Goal: Transaction & Acquisition: Purchase product/service

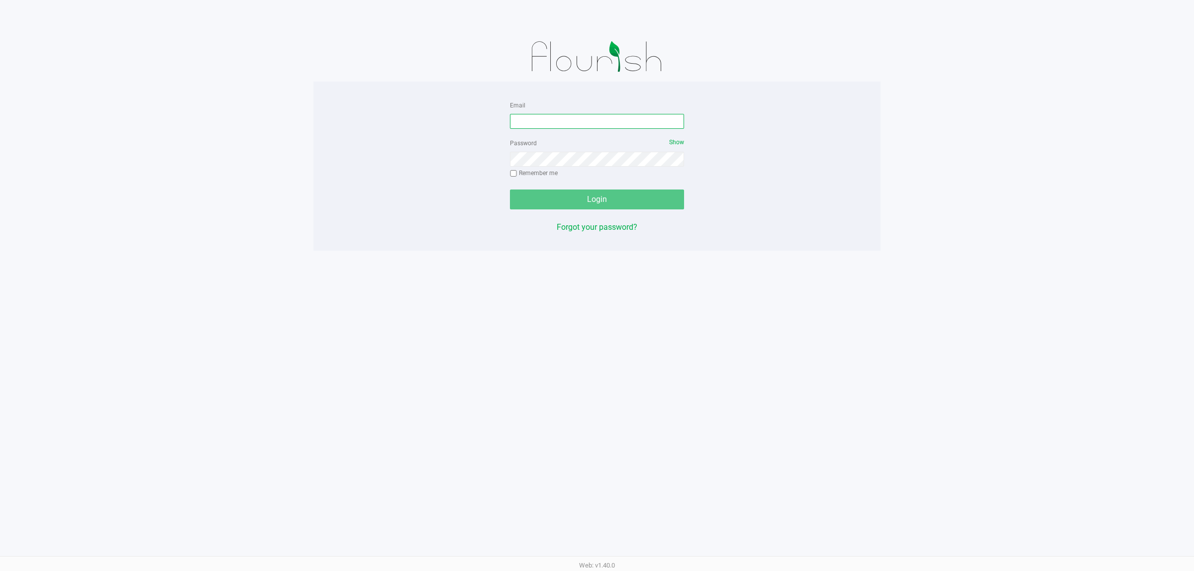
click at [583, 118] on input "Email" at bounding box center [597, 121] width 174 height 15
type input "[EMAIL_ADDRESS][DOMAIN_NAME]"
click at [510, 190] on button "Login" at bounding box center [597, 200] width 174 height 20
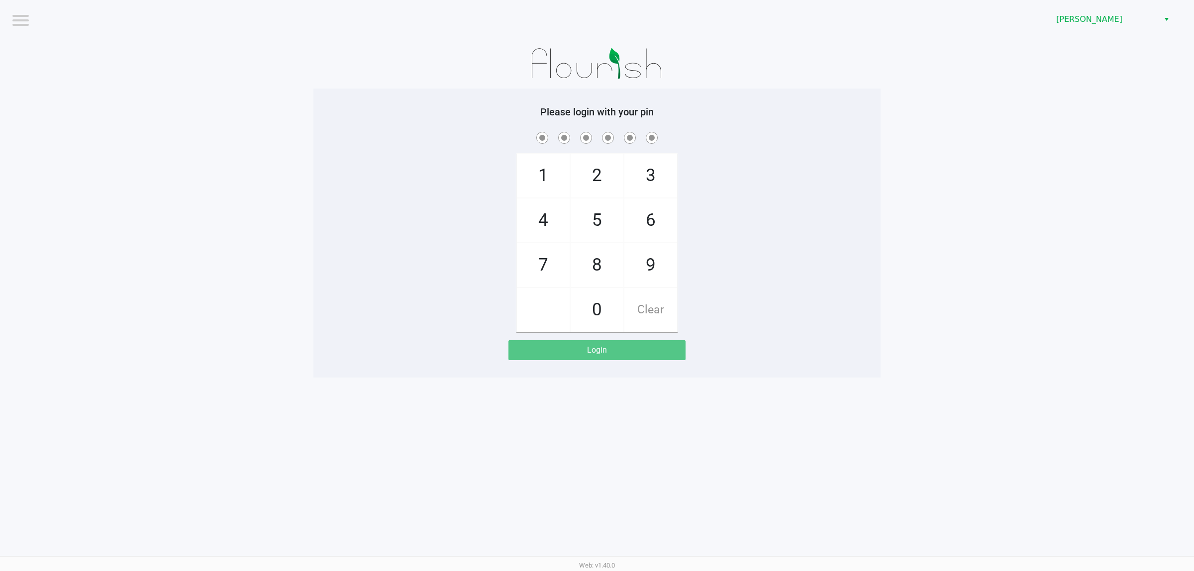
click at [470, 143] on span at bounding box center [597, 137] width 552 height 15
checkbox input "true"
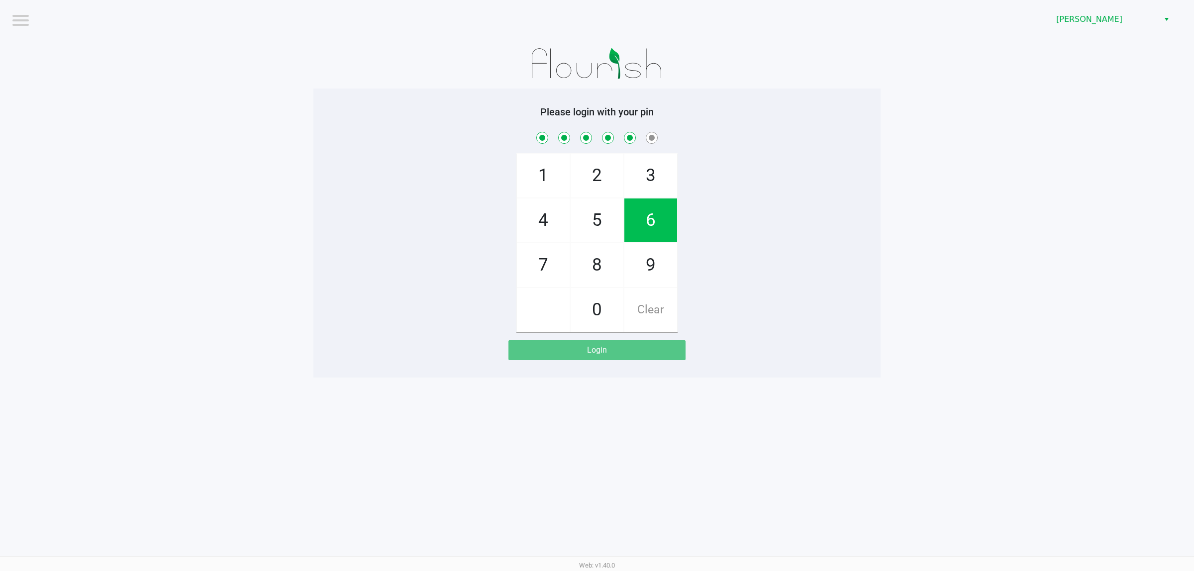
checkbox input "true"
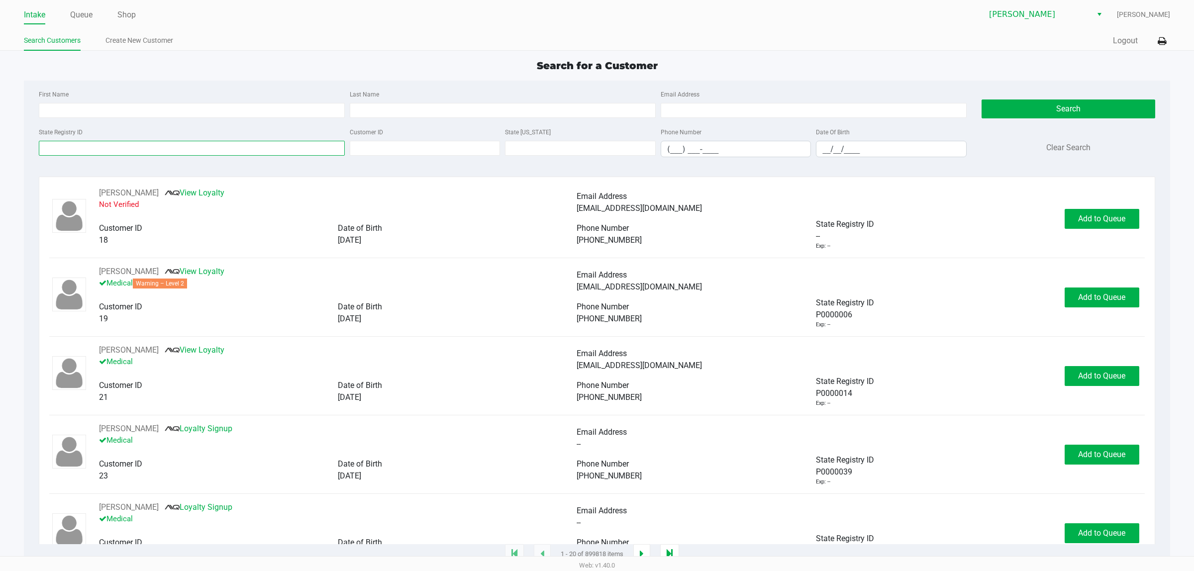
click at [230, 148] on input "State Registry ID" at bounding box center [192, 148] width 306 height 15
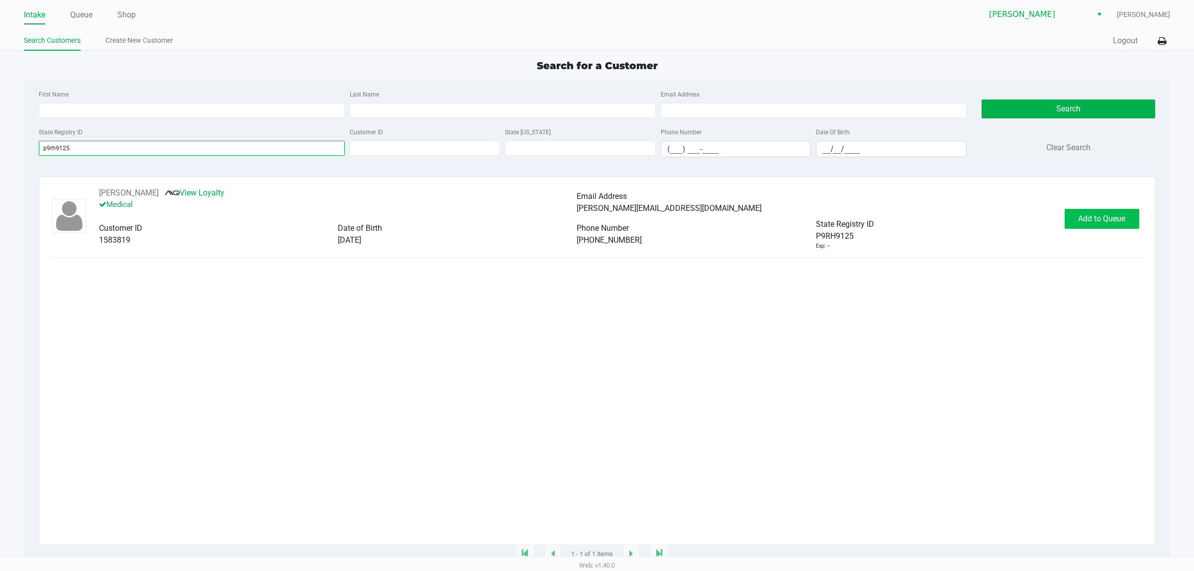
type input "p9rh9125"
click at [1081, 226] on button "Add to Queue" at bounding box center [1102, 219] width 75 height 20
click at [1084, 221] on span "In [GEOGRAPHIC_DATA]" at bounding box center [1113, 218] width 84 height 9
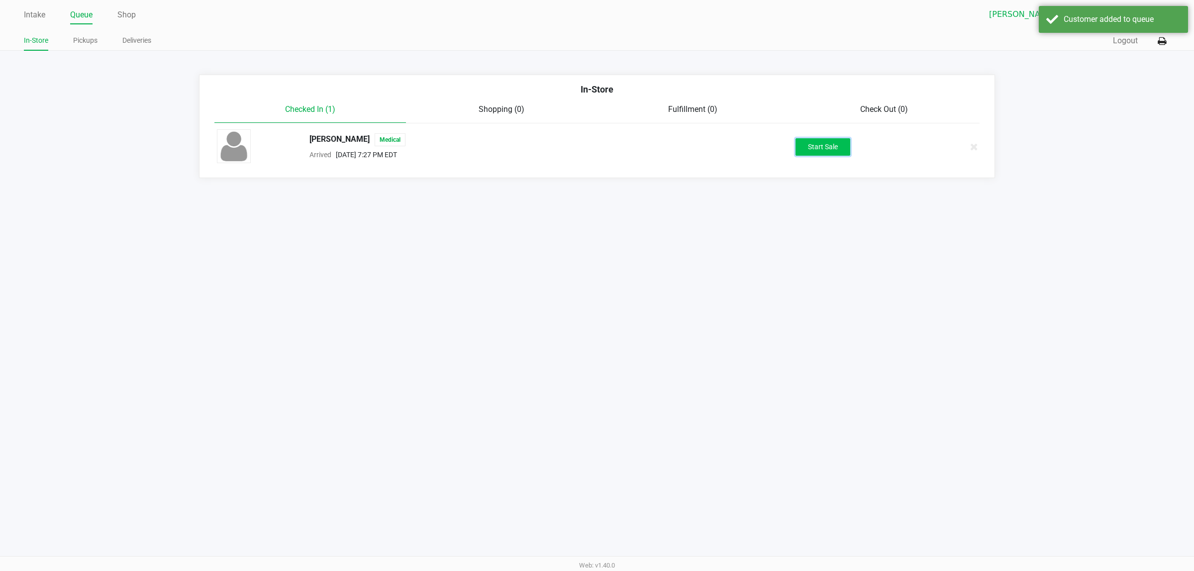
click at [830, 148] on button "Start Sale" at bounding box center [823, 146] width 55 height 17
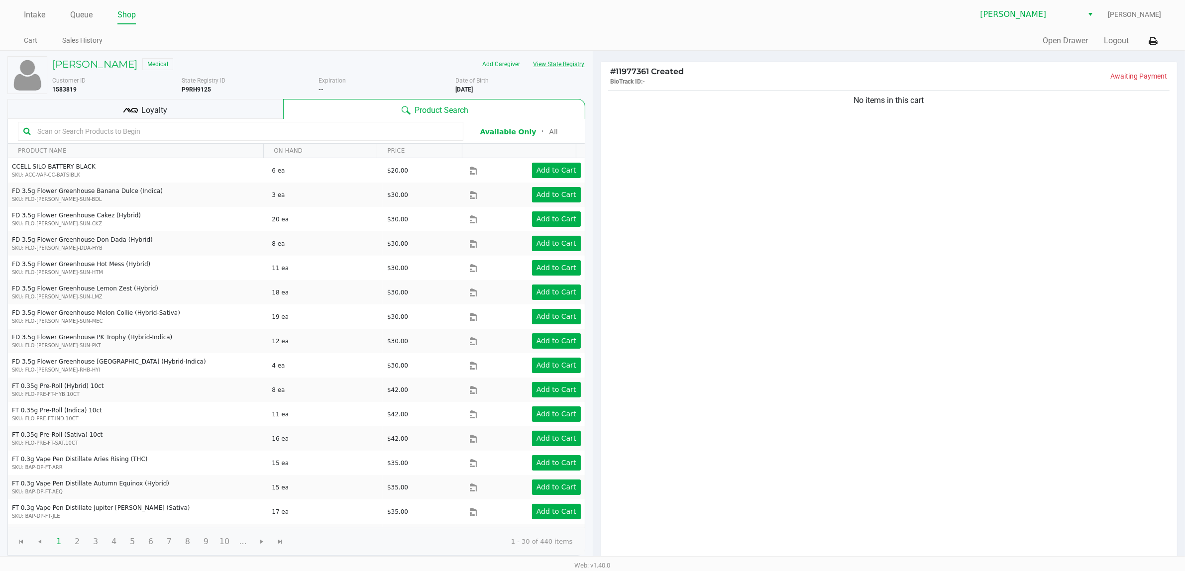
click at [553, 65] on button "View State Registry" at bounding box center [556, 64] width 58 height 16
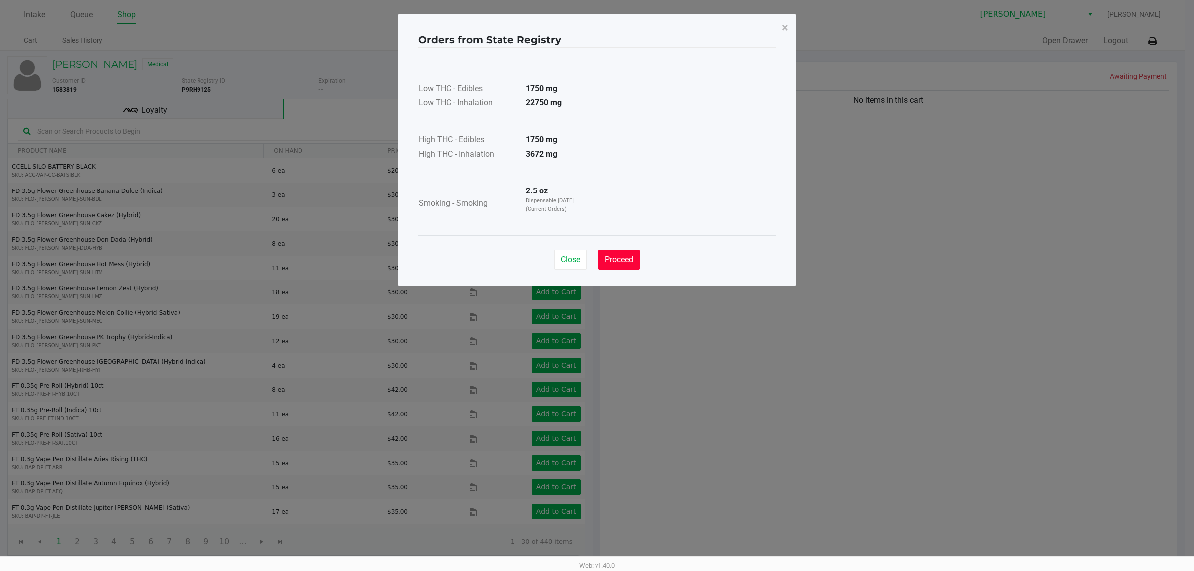
click at [621, 253] on button "Proceed" at bounding box center [619, 260] width 41 height 20
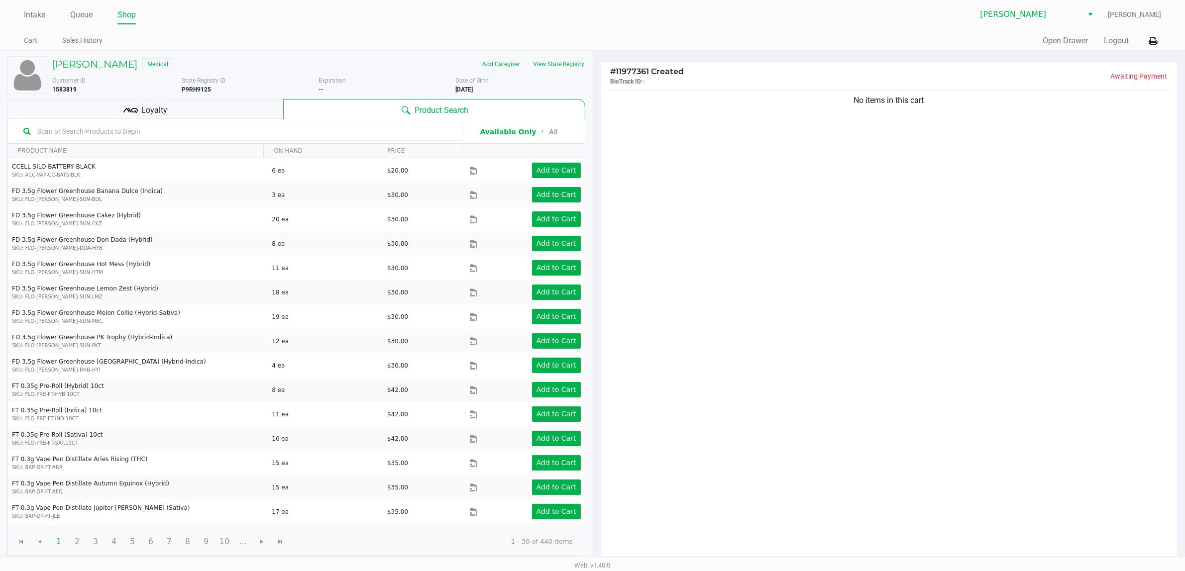
click at [824, 231] on div "No items in this cart" at bounding box center [889, 325] width 577 height 475
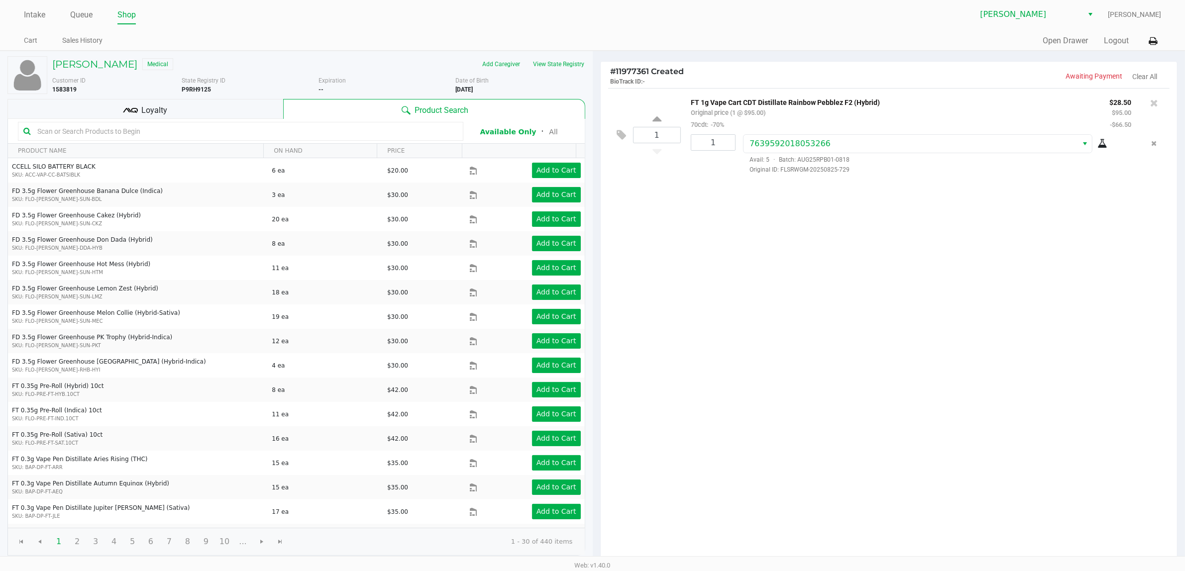
scroll to position [103, 0]
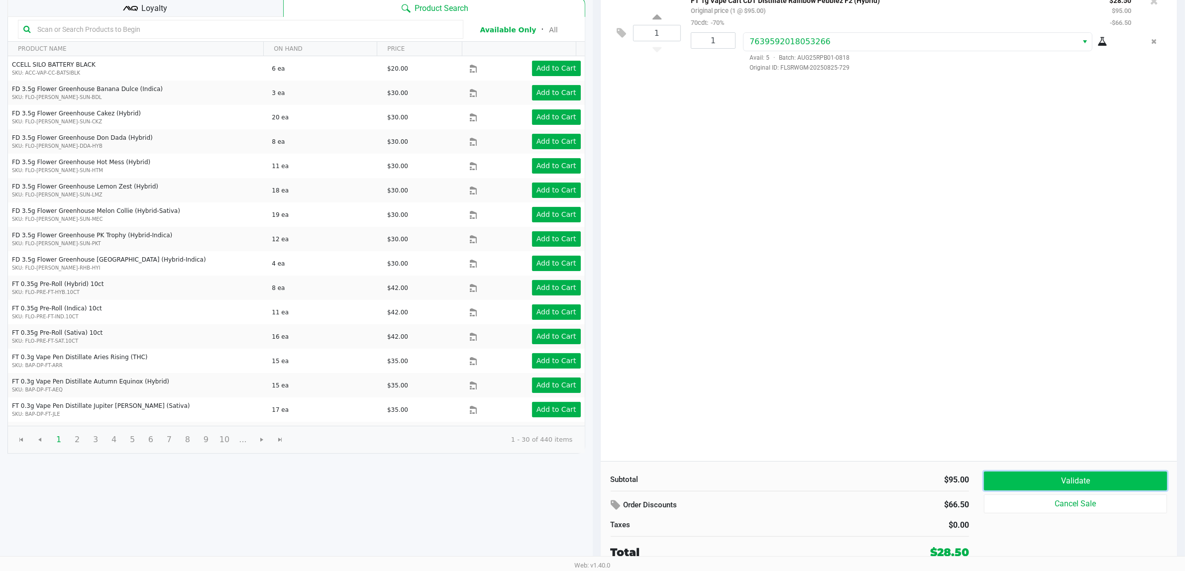
click at [1051, 474] on button "Validate" at bounding box center [1075, 481] width 183 height 19
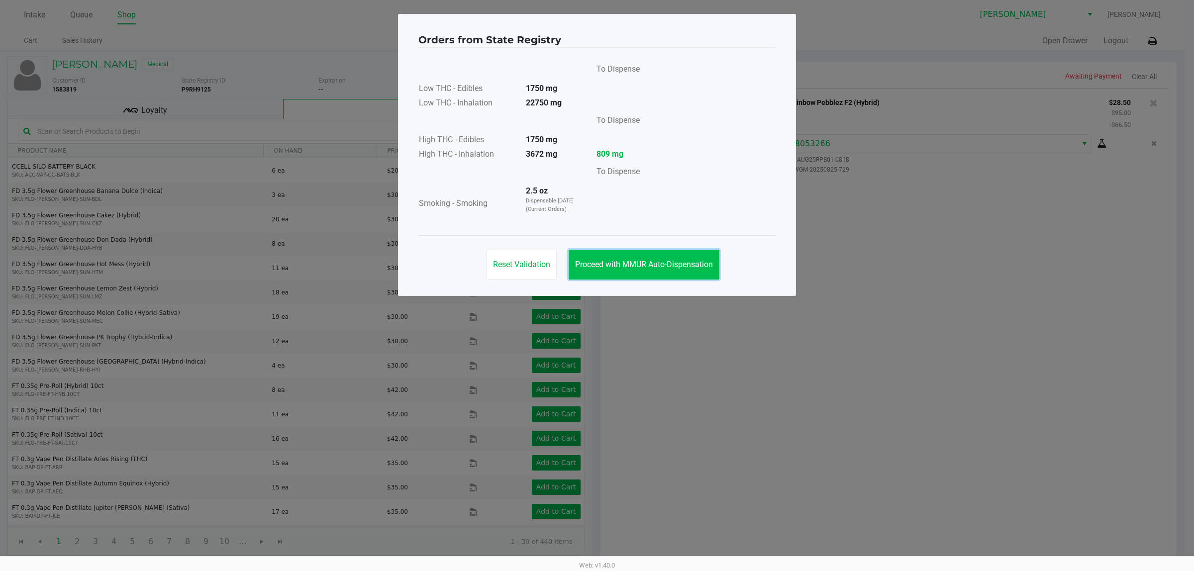
click at [673, 267] on span "Proceed with MMUR Auto-Dispensation" at bounding box center [644, 264] width 138 height 9
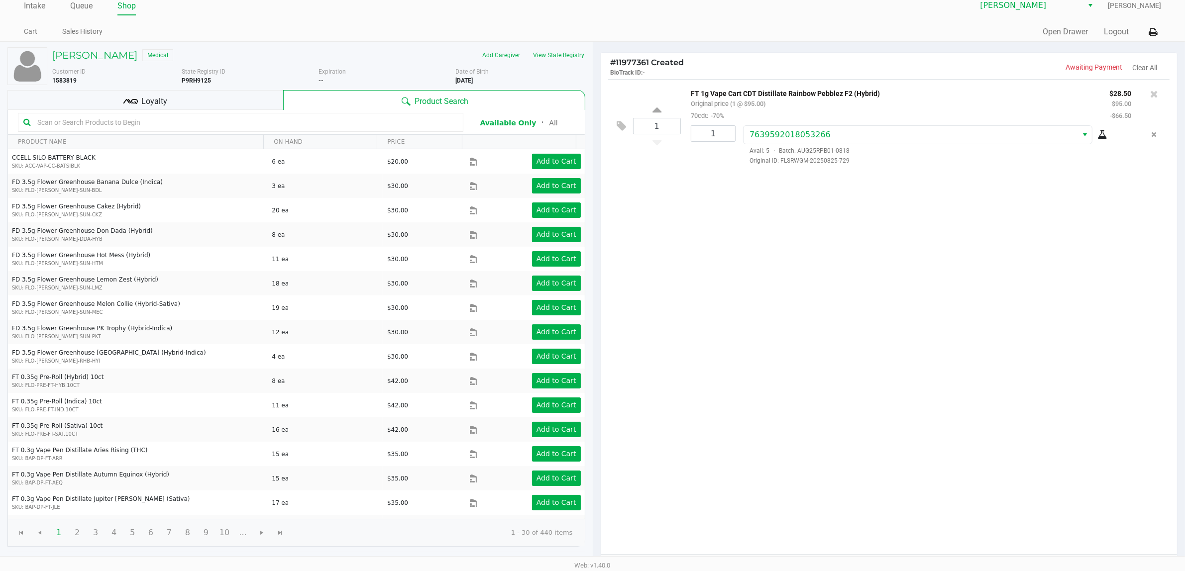
scroll to position [103, 0]
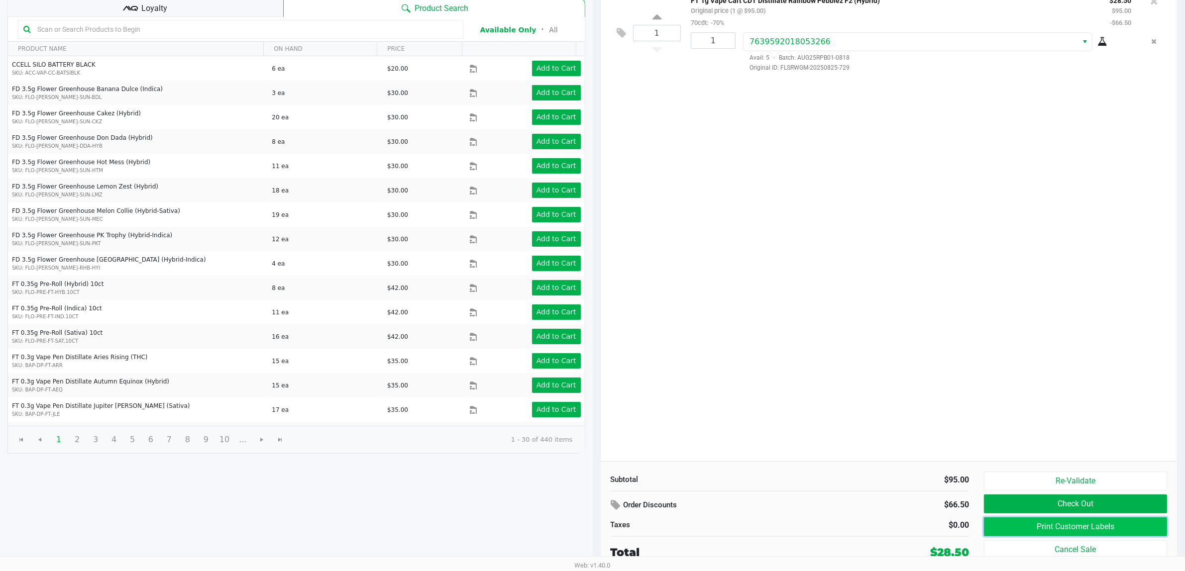
click at [1005, 535] on button "Print Customer Labels" at bounding box center [1075, 526] width 183 height 19
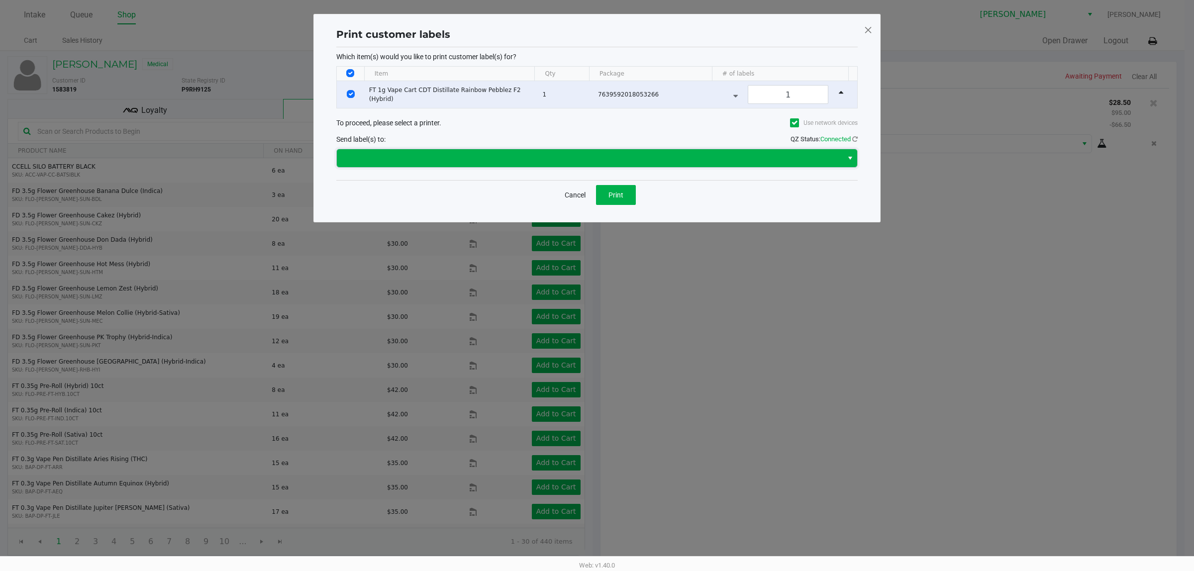
click at [625, 163] on span at bounding box center [590, 158] width 494 height 12
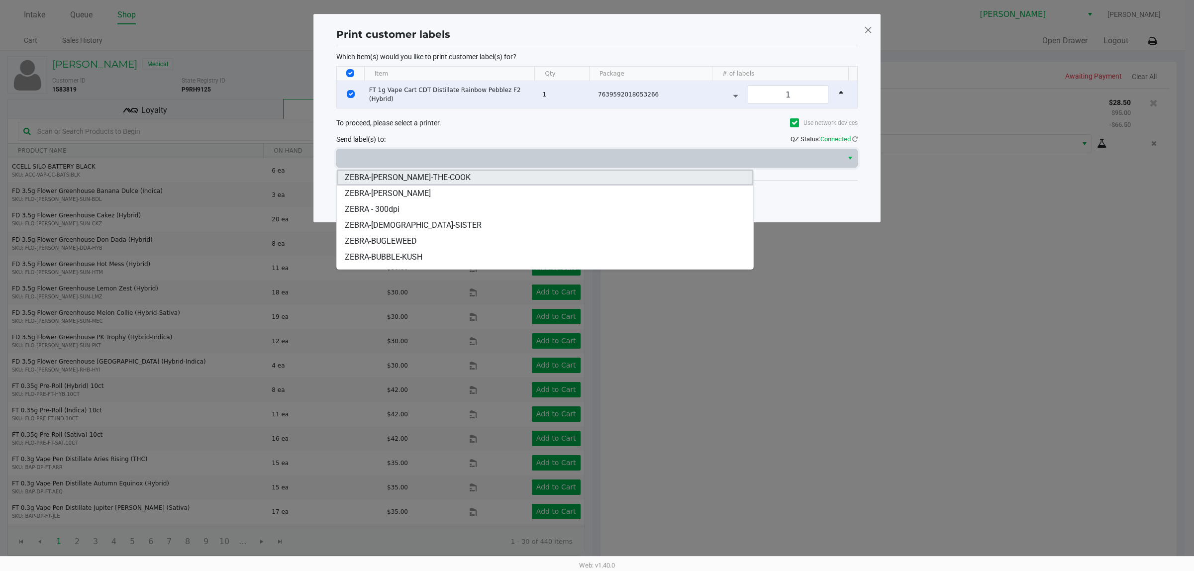
click at [423, 176] on span "ZEBRA-[PERSON_NAME]-THE-COOK" at bounding box center [408, 178] width 126 height 12
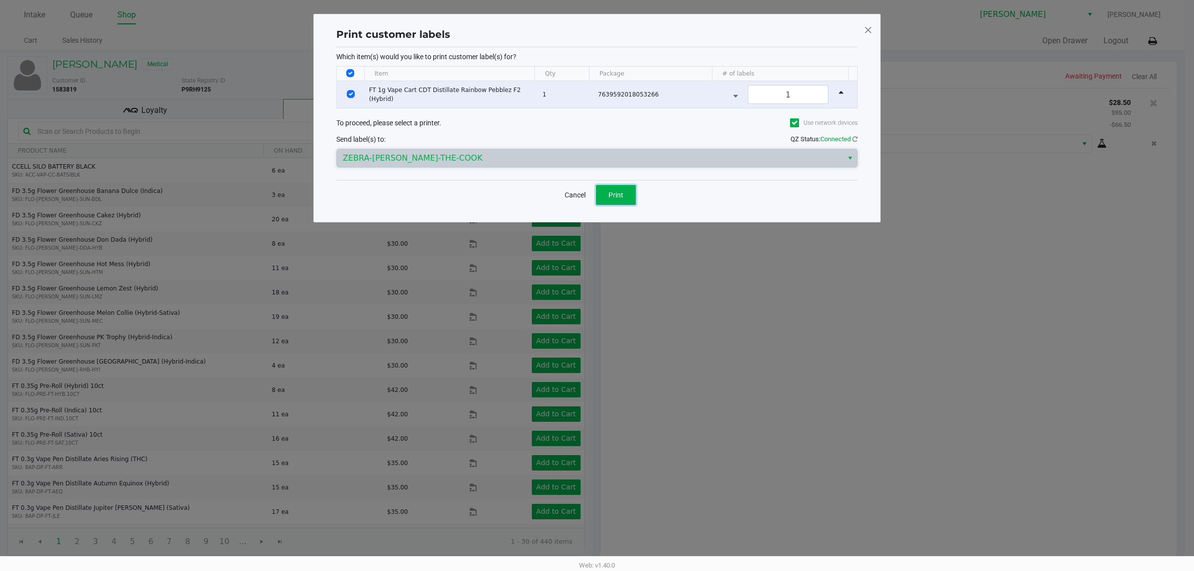
click at [610, 196] on span "Print" at bounding box center [616, 195] width 15 height 8
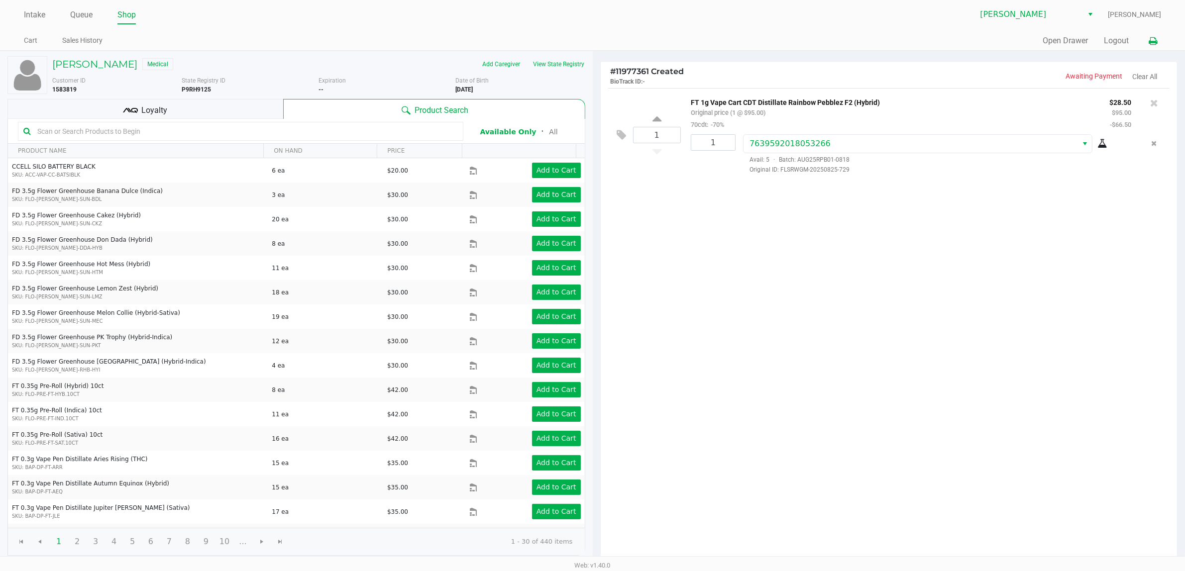
click at [1154, 41] on icon at bounding box center [1152, 41] width 8 height 7
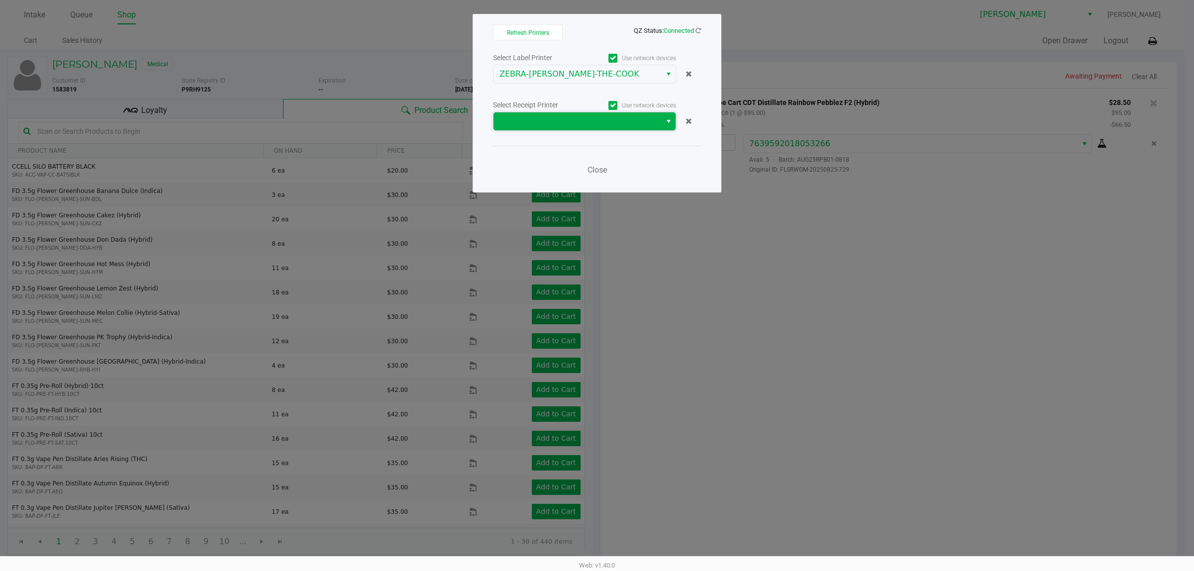
click at [637, 126] on span at bounding box center [578, 121] width 156 height 12
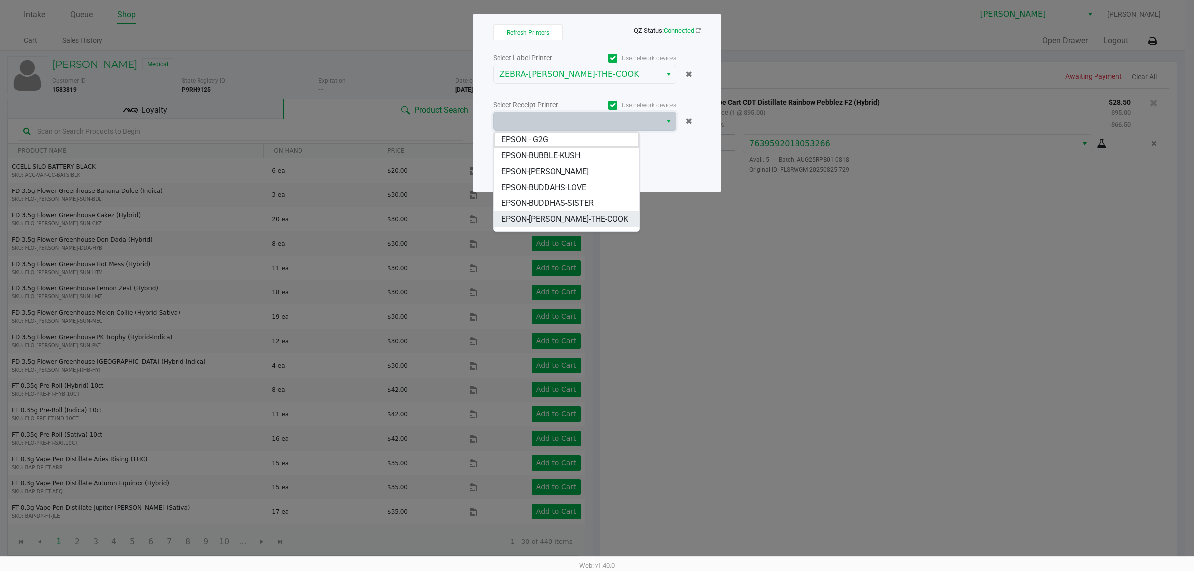
click at [603, 218] on li "EPSON-[PERSON_NAME]-THE-COOK" at bounding box center [566, 219] width 145 height 16
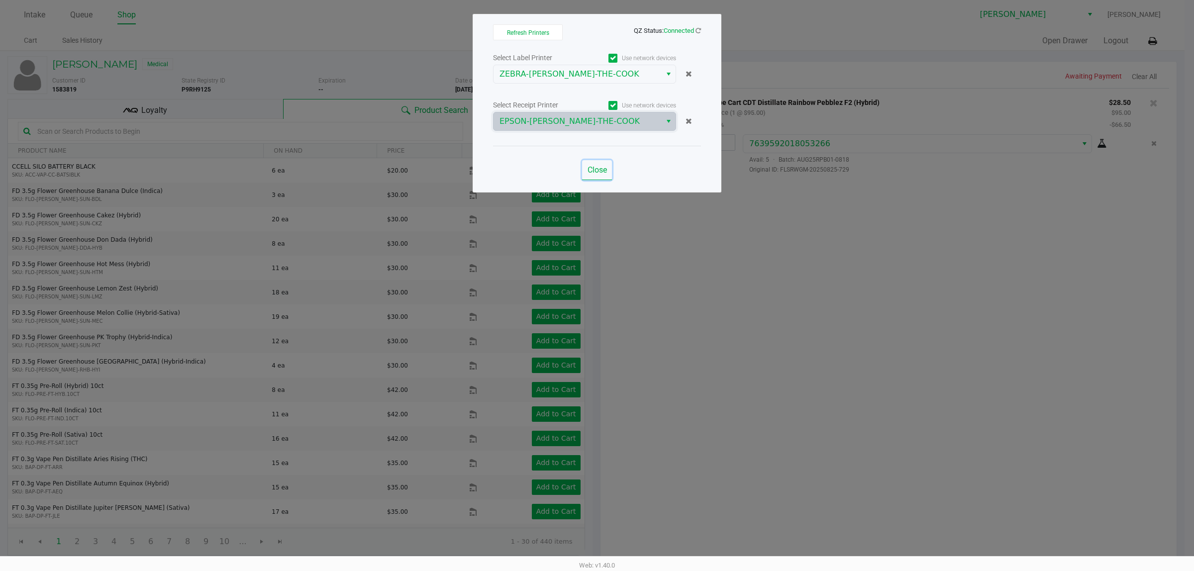
click at [604, 174] on span "Close" at bounding box center [597, 169] width 19 height 9
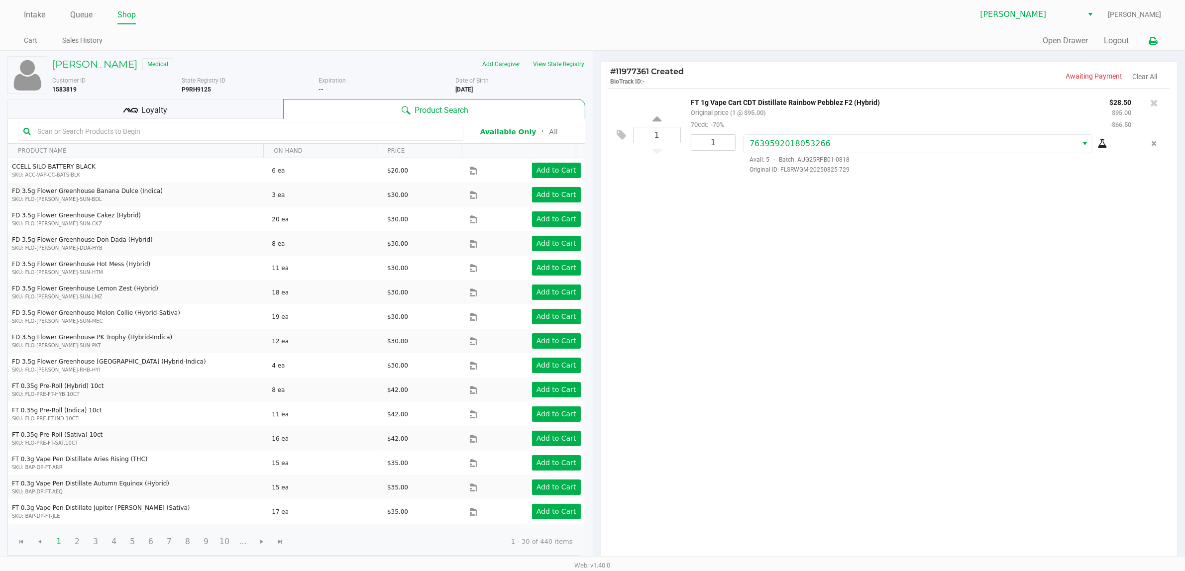
scroll to position [103, 0]
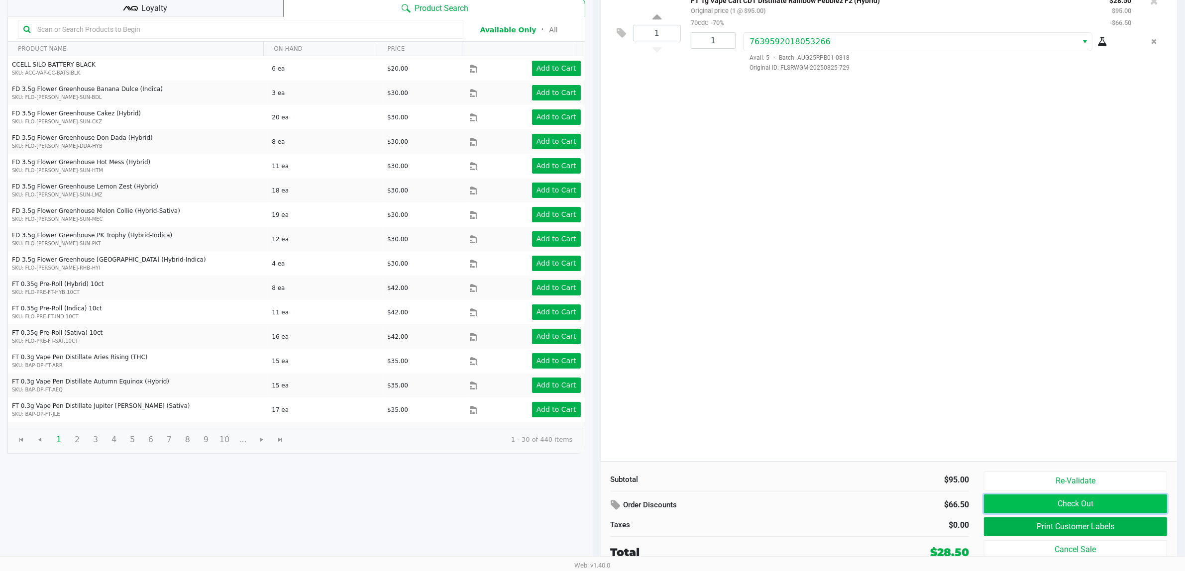
click at [1038, 504] on button "Check Out" at bounding box center [1075, 504] width 183 height 19
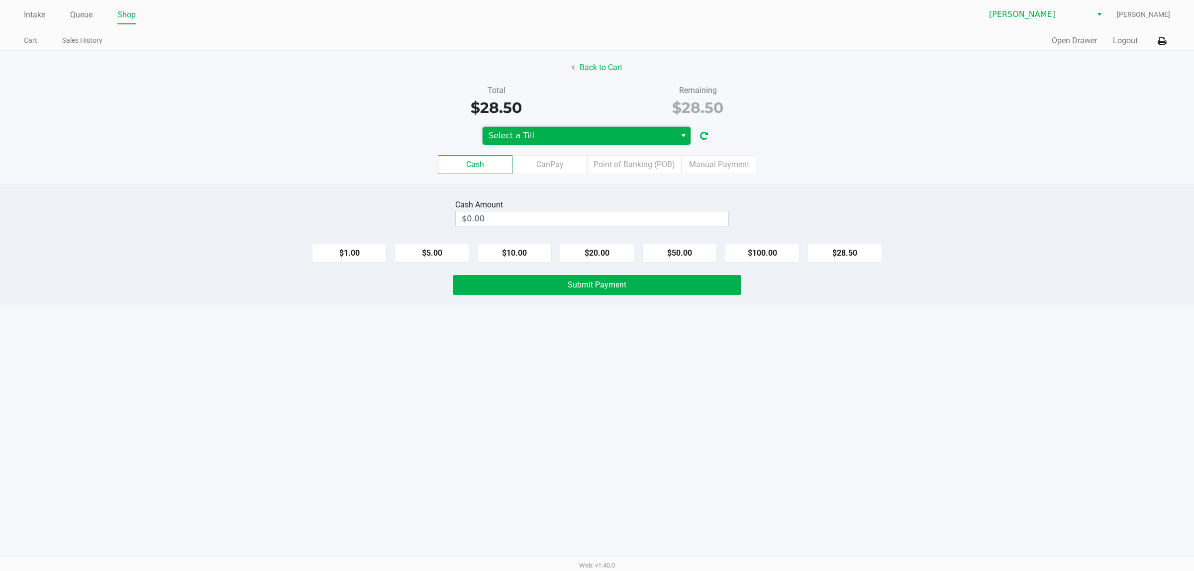
click at [504, 133] on span "Select a Till" at bounding box center [580, 136] width 182 height 12
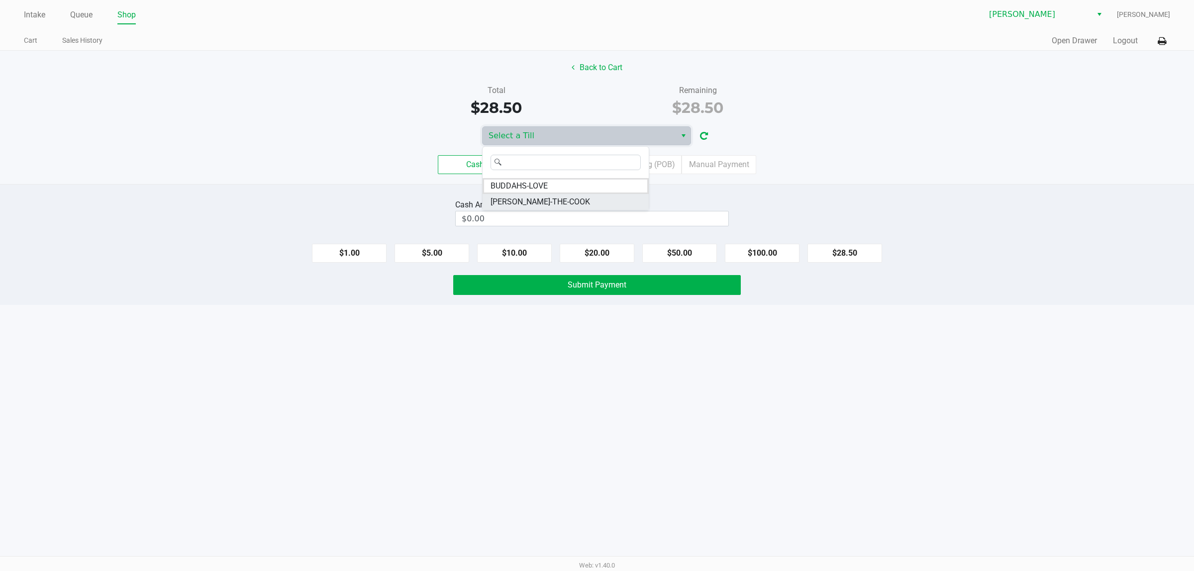
click at [516, 202] on span "[PERSON_NAME]-THE-COOK" at bounding box center [541, 202] width 100 height 12
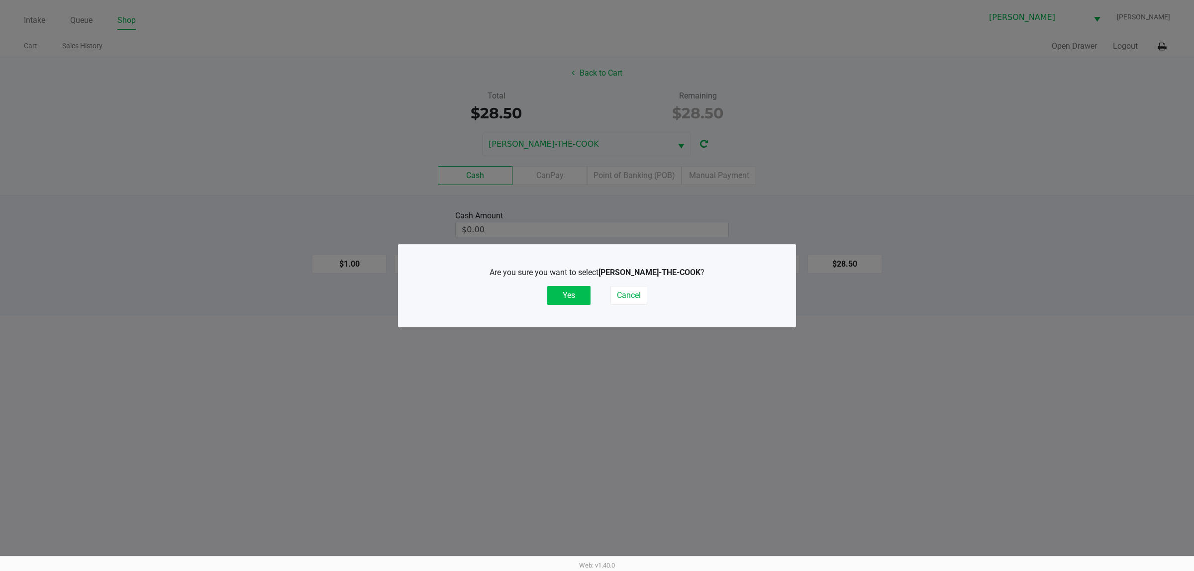
click at [558, 295] on button "Yes" at bounding box center [568, 295] width 43 height 19
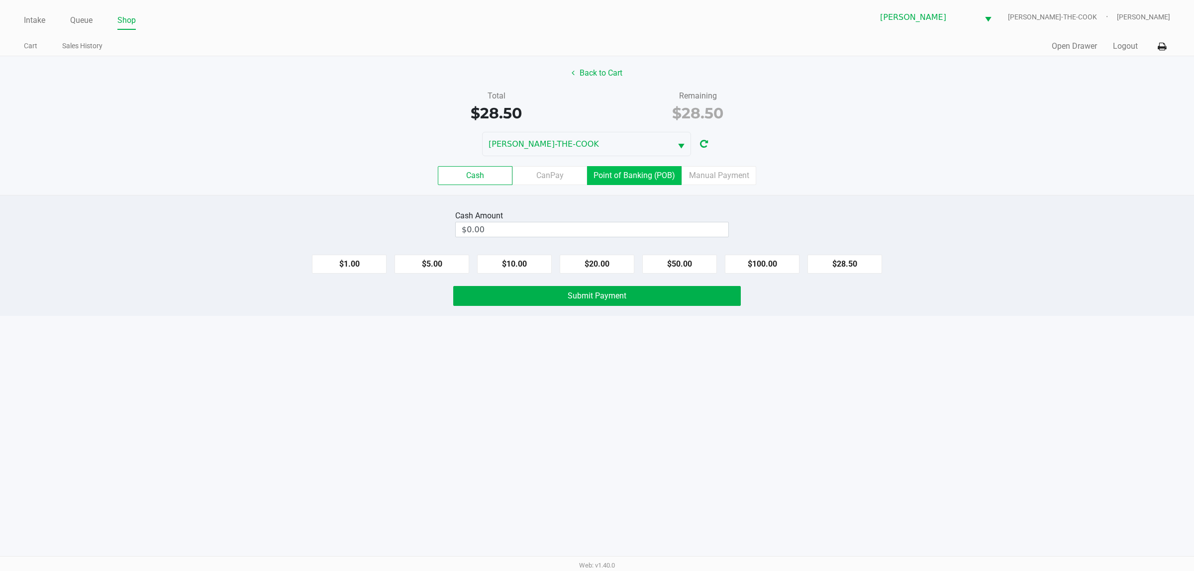
drag, startPoint x: 631, startPoint y: 175, endPoint x: 712, endPoint y: 227, distance: 96.5
click at [632, 175] on label "Point of Banking (POB)" at bounding box center [634, 175] width 95 height 19
click at [0, 0] on 7 "Point of Banking (POB)" at bounding box center [0, 0] width 0 height 0
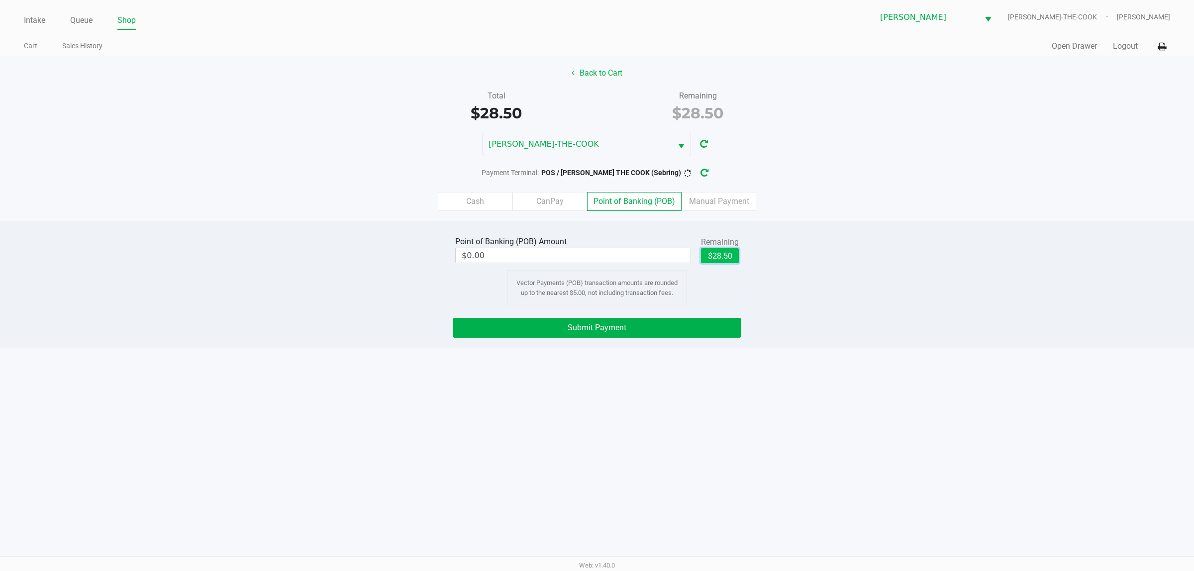
click at [728, 253] on button "$28.50" at bounding box center [720, 255] width 38 height 15
type input "$28.50"
click at [710, 332] on button "Submit Payment" at bounding box center [597, 328] width 288 height 20
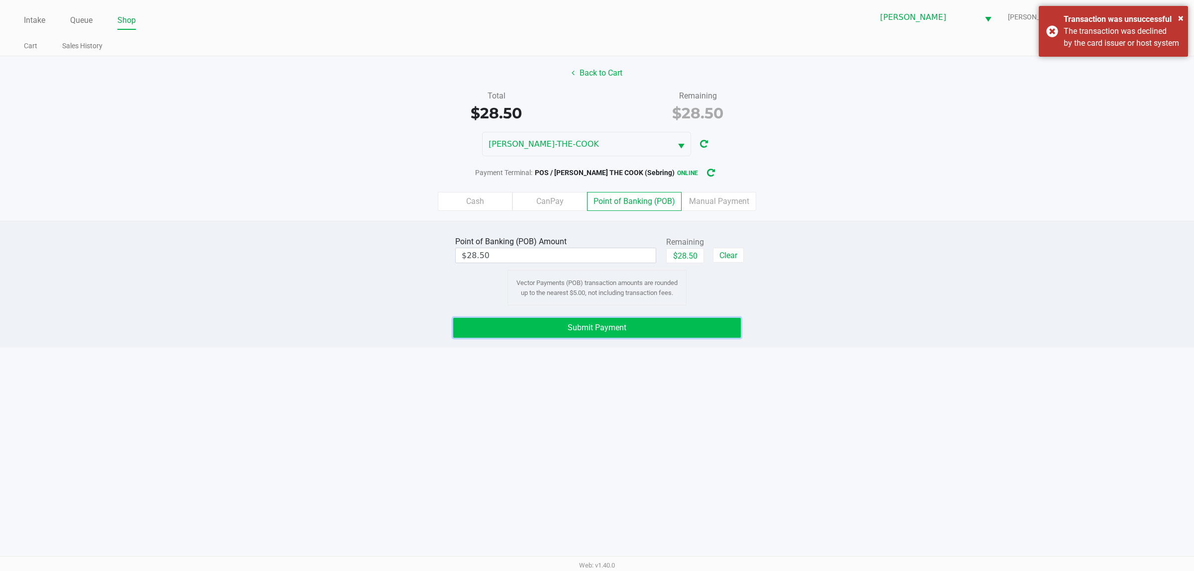
click at [683, 334] on button "Submit Payment" at bounding box center [597, 328] width 288 height 20
click at [33, 20] on link "Intake" at bounding box center [34, 20] width 21 height 14
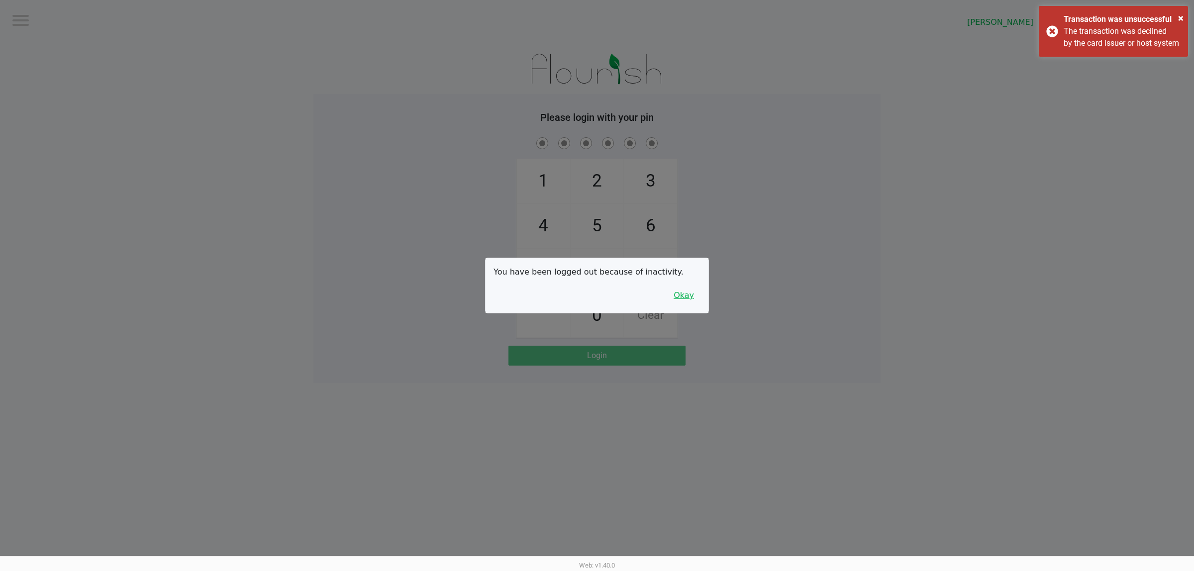
click at [681, 300] on button "Okay" at bounding box center [683, 295] width 33 height 19
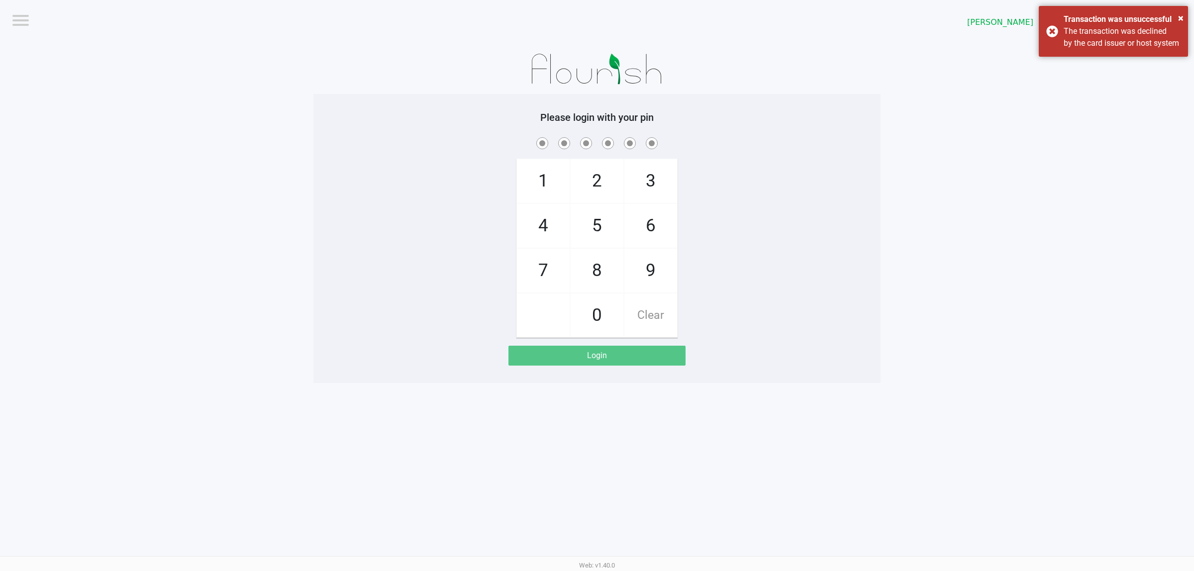
click at [729, 287] on div "1 4 7 2 5 8 0 3 6 9 Clear" at bounding box center [596, 236] width 567 height 203
checkbox input "true"
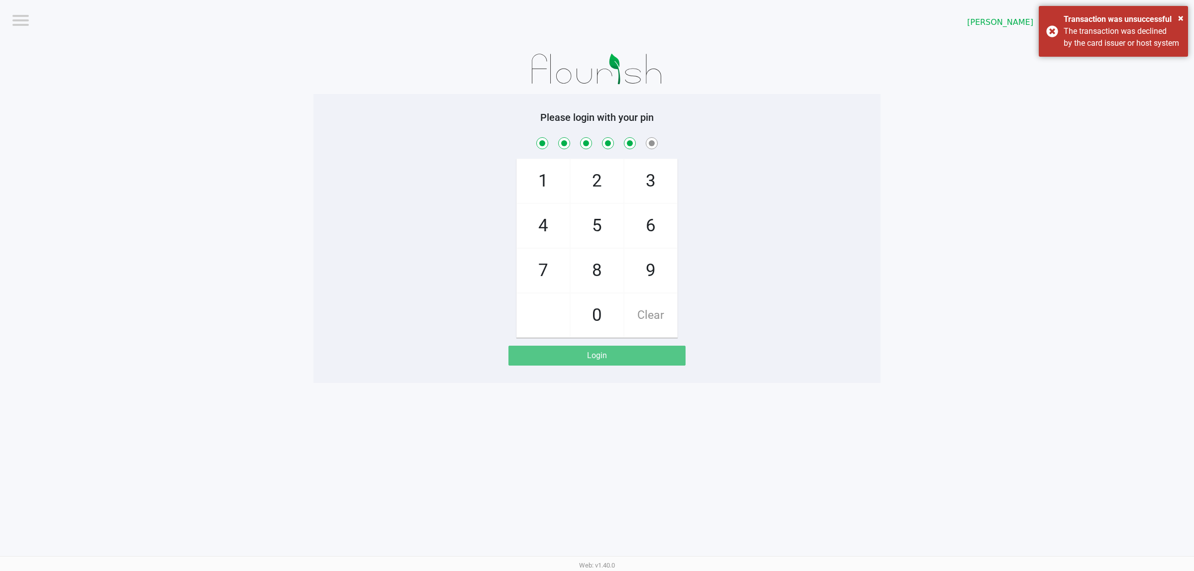
checkbox input "true"
